Goal: Task Accomplishment & Management: Use online tool/utility

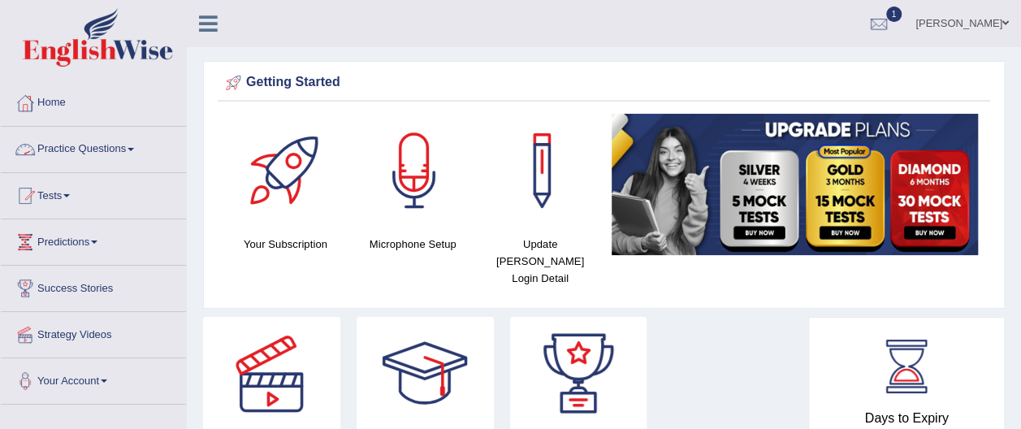
click at [134, 149] on span at bounding box center [131, 149] width 7 height 3
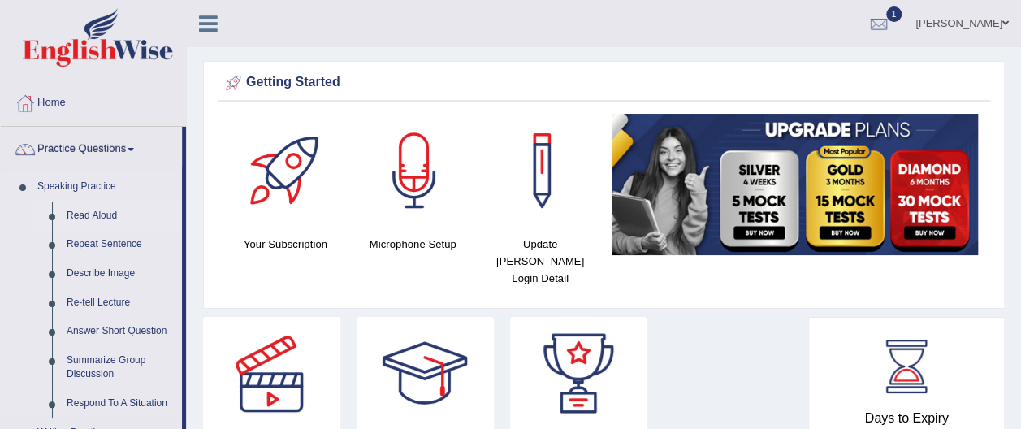
click at [110, 216] on link "Read Aloud" at bounding box center [120, 216] width 123 height 29
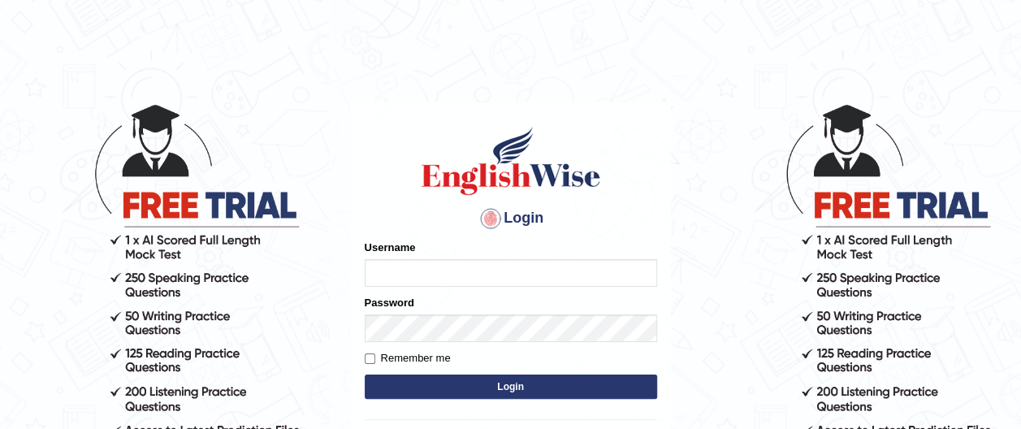
type input "francoemgineering"
click at [479, 386] on button "Login" at bounding box center [511, 387] width 293 height 24
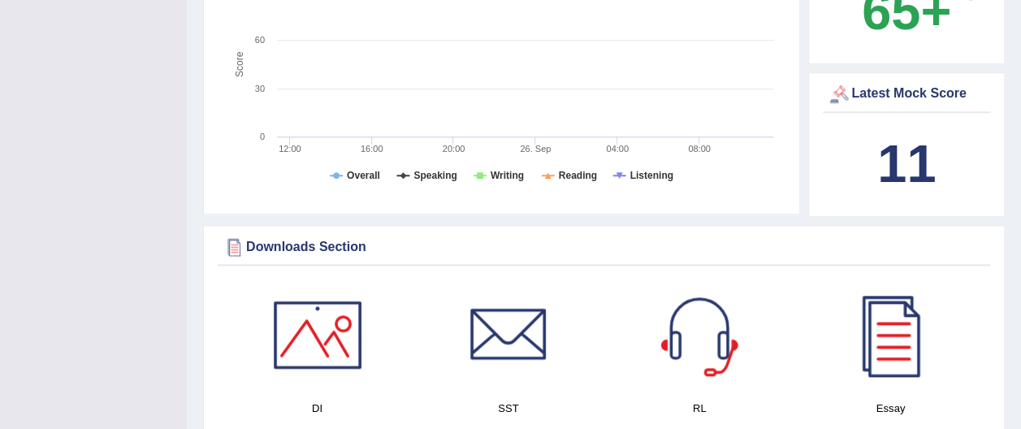
scroll to position [748, 0]
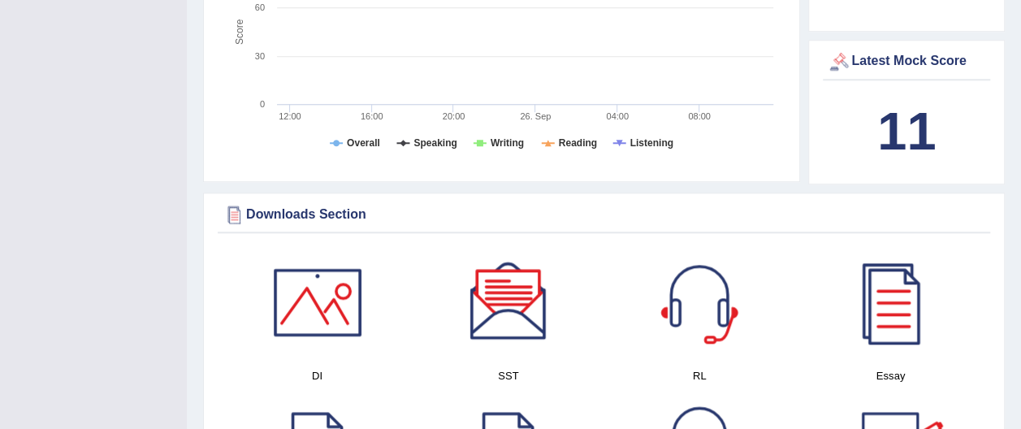
click at [303, 303] on div at bounding box center [318, 302] width 114 height 114
